Goal: Find specific page/section: Find specific page/section

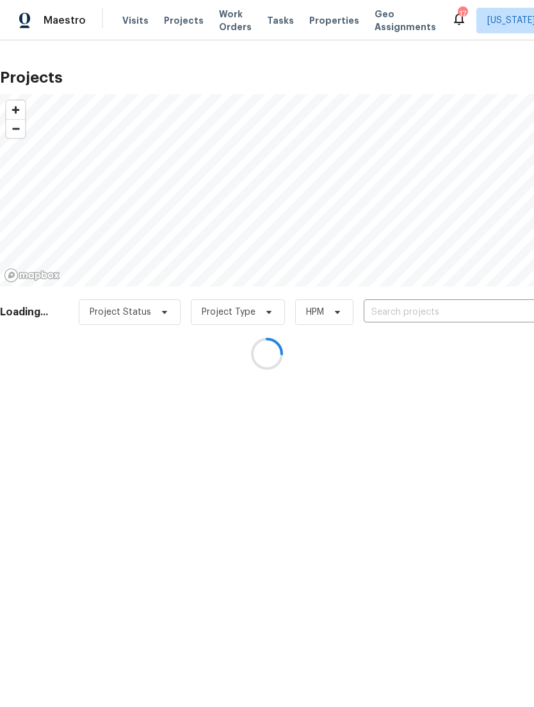
click at [324, 24] on div at bounding box center [267, 353] width 534 height 707
click at [328, 17] on div at bounding box center [267, 353] width 534 height 707
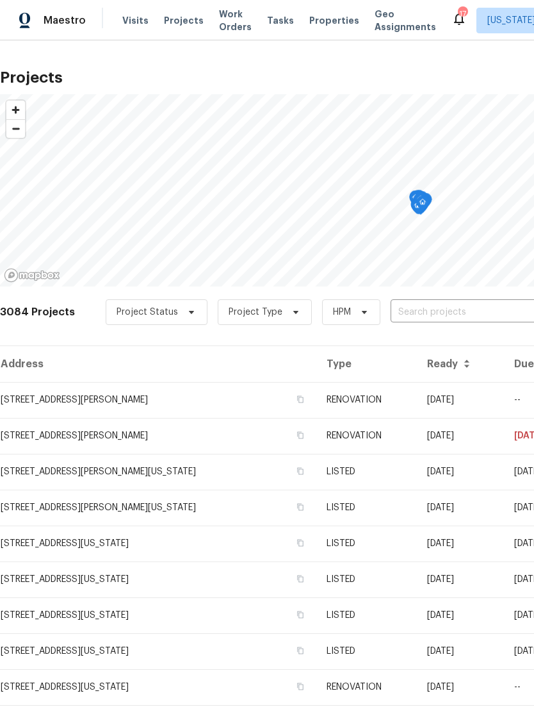
click at [324, 21] on span "Properties" at bounding box center [334, 20] width 50 height 13
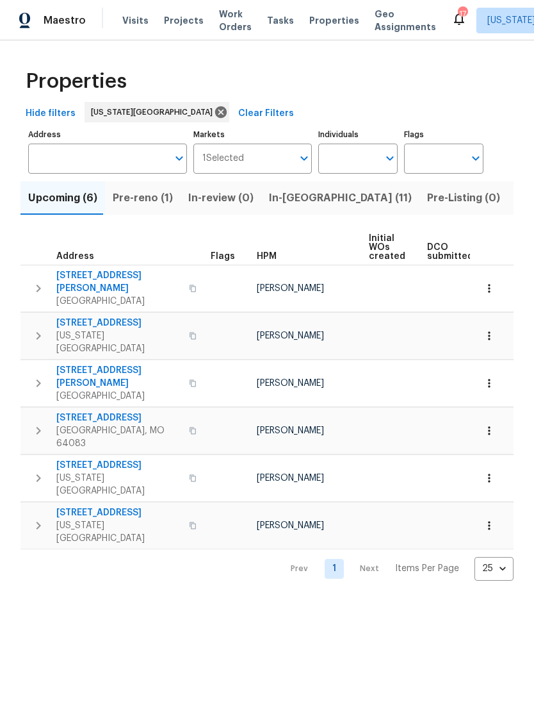
click at [292, 205] on span "In-[GEOGRAPHIC_DATA] (11)" at bounding box center [340, 198] width 143 height 18
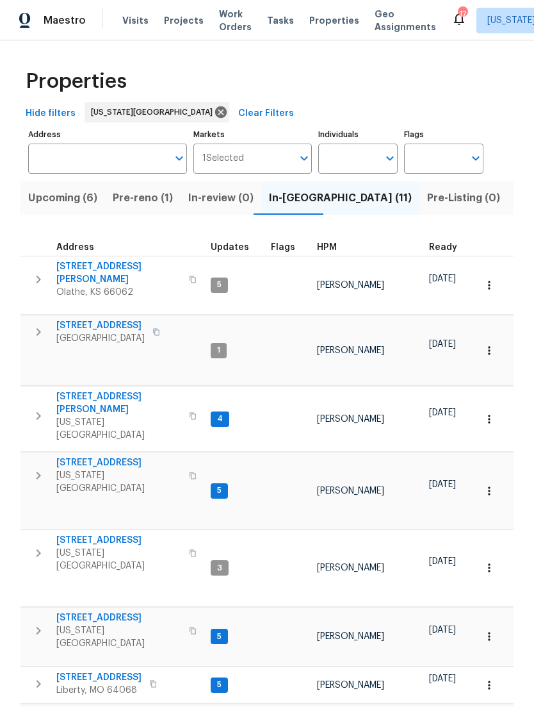
click at [516, 195] on span "Listed (30)" at bounding box center [544, 198] width 56 height 18
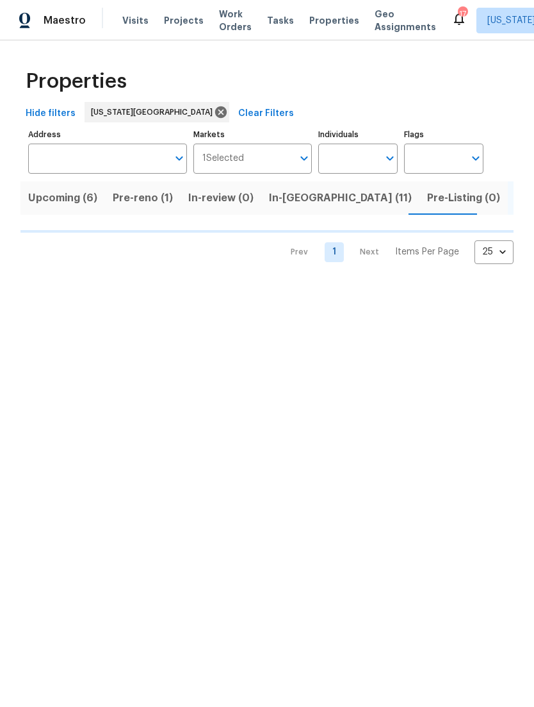
click at [108, 165] on input "Address" at bounding box center [98, 158] width 140 height 30
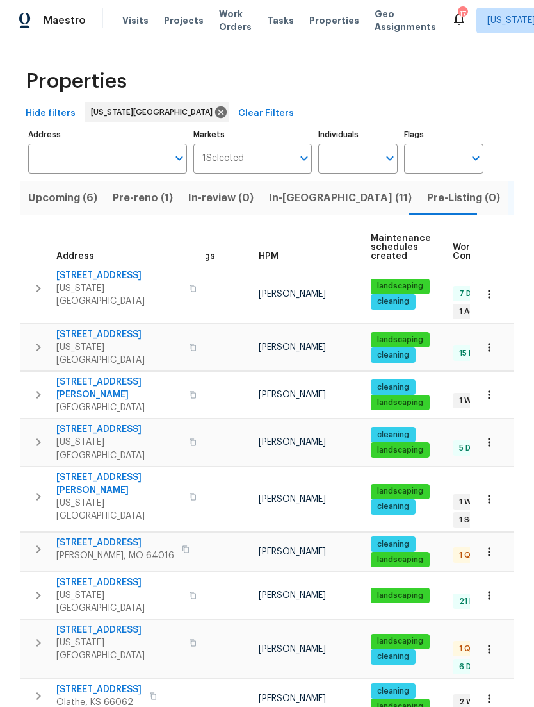
scroll to position [10, 21]
click at [105, 156] on input "Address" at bounding box center [98, 158] width 140 height 30
